Goal: Information Seeking & Learning: Learn about a topic

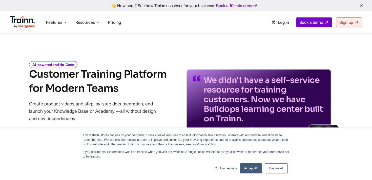
click at [247, 167] on link "Accept All" at bounding box center [251, 168] width 22 height 10
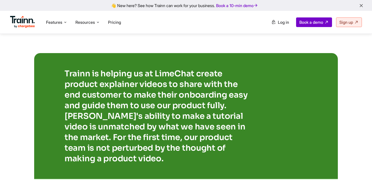
scroll to position [978, 0]
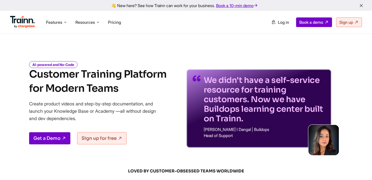
click at [233, 5] on link "Book a 10-min demo" at bounding box center [237, 5] width 44 height 7
click at [118, 21] on span "Pricing" at bounding box center [114, 22] width 13 height 5
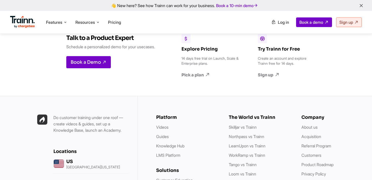
scroll to position [1680, 0]
